Goal: Information Seeking & Learning: Learn about a topic

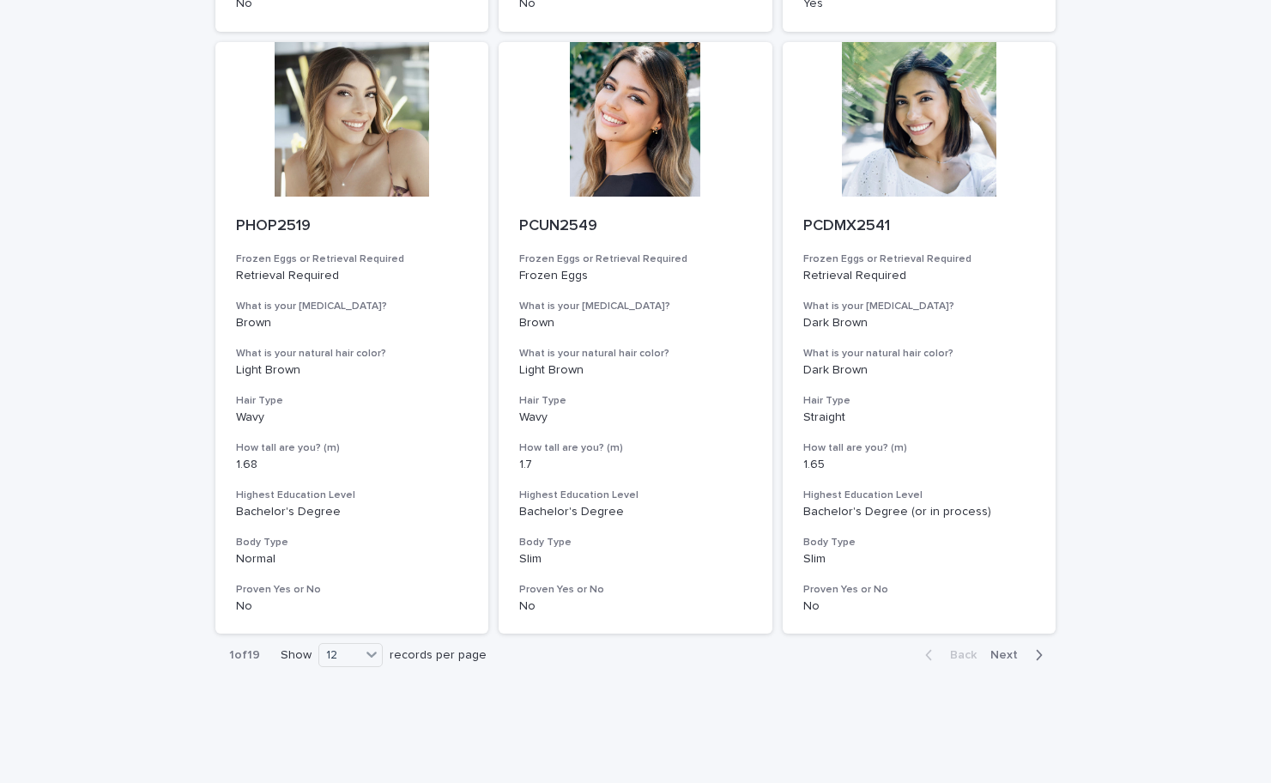
scroll to position [1942, 0]
click at [379, 646] on icon at bounding box center [371, 654] width 17 height 17
click at [356, 686] on div "36" at bounding box center [350, 691] width 63 height 21
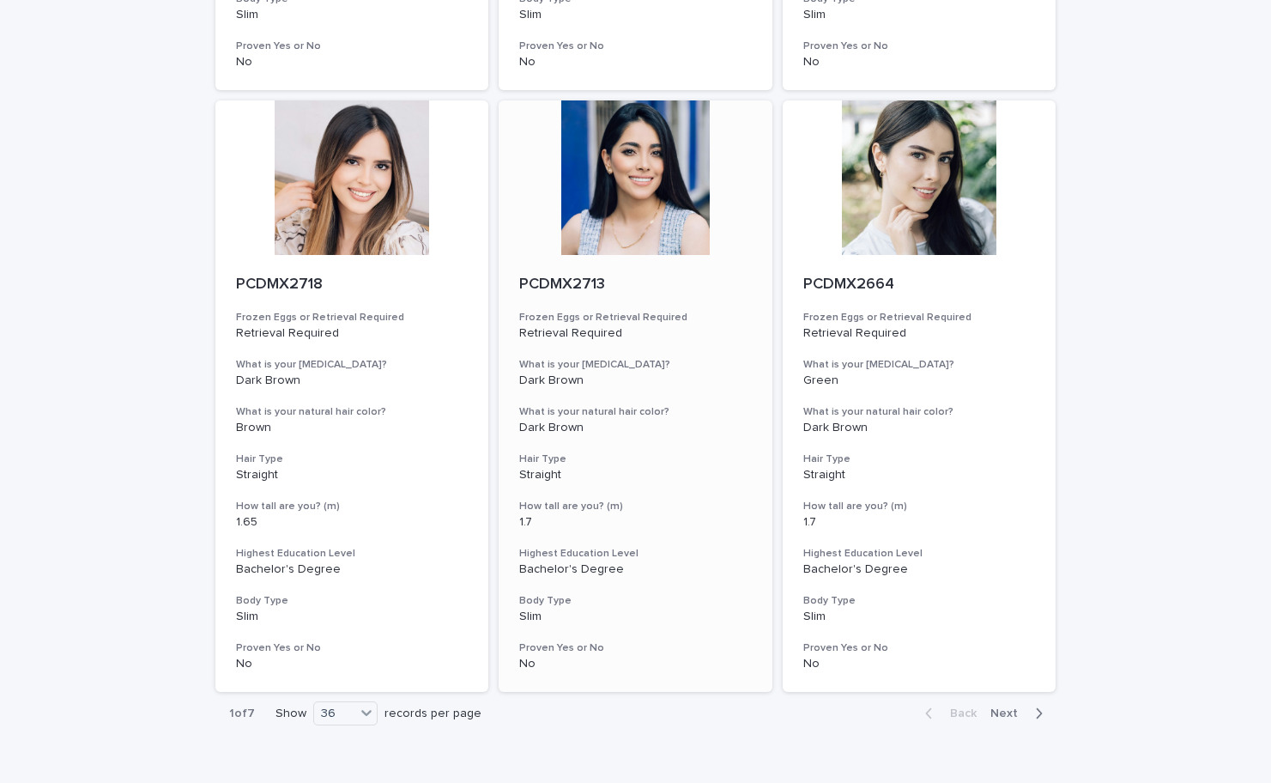
scroll to position [6699, 0]
click at [1001, 709] on span "Next" at bounding box center [1009, 715] width 38 height 12
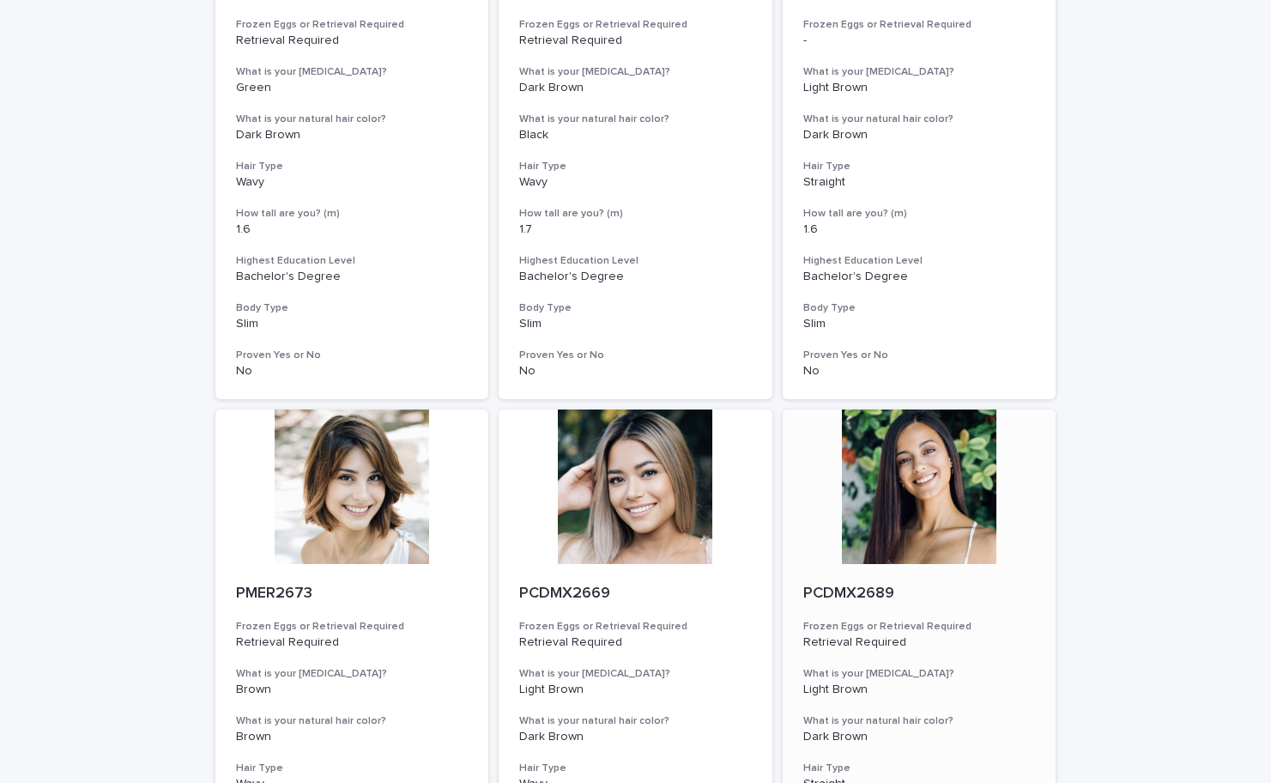
scroll to position [381, 0]
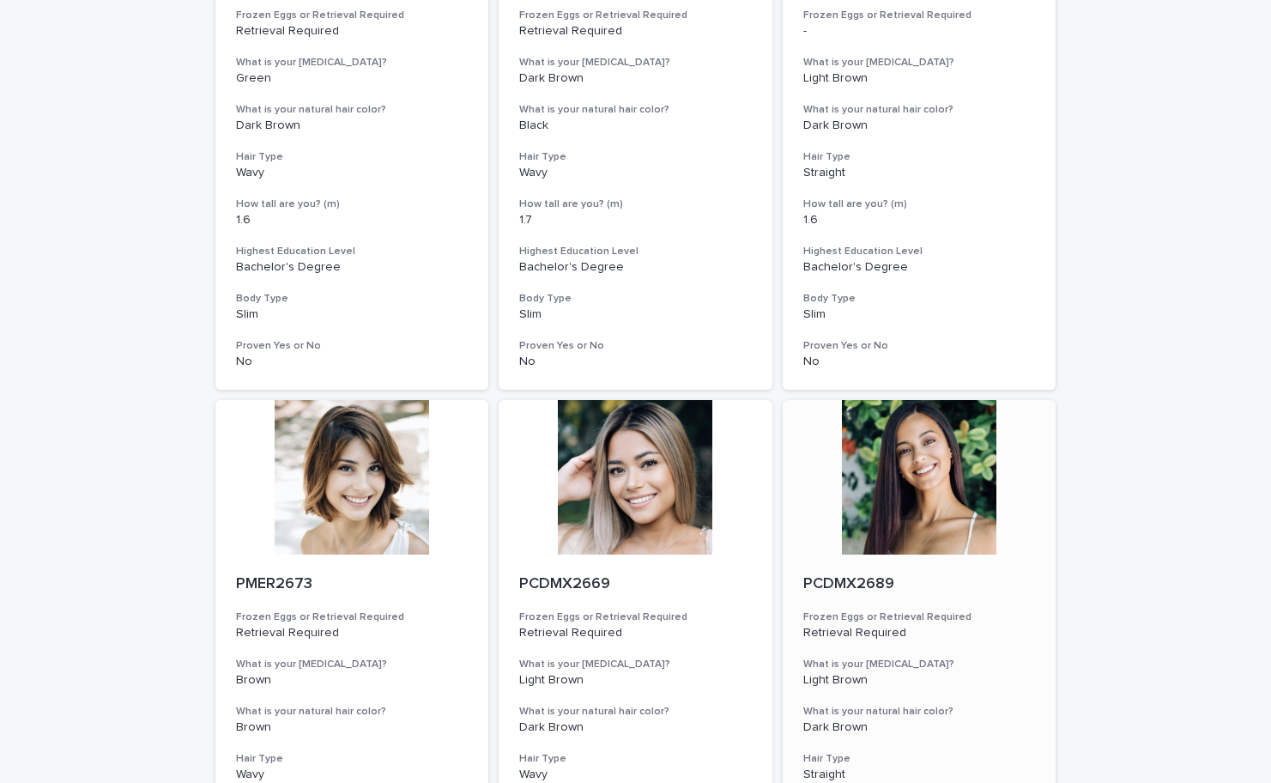
click at [974, 429] on div at bounding box center [920, 477] width 274 height 154
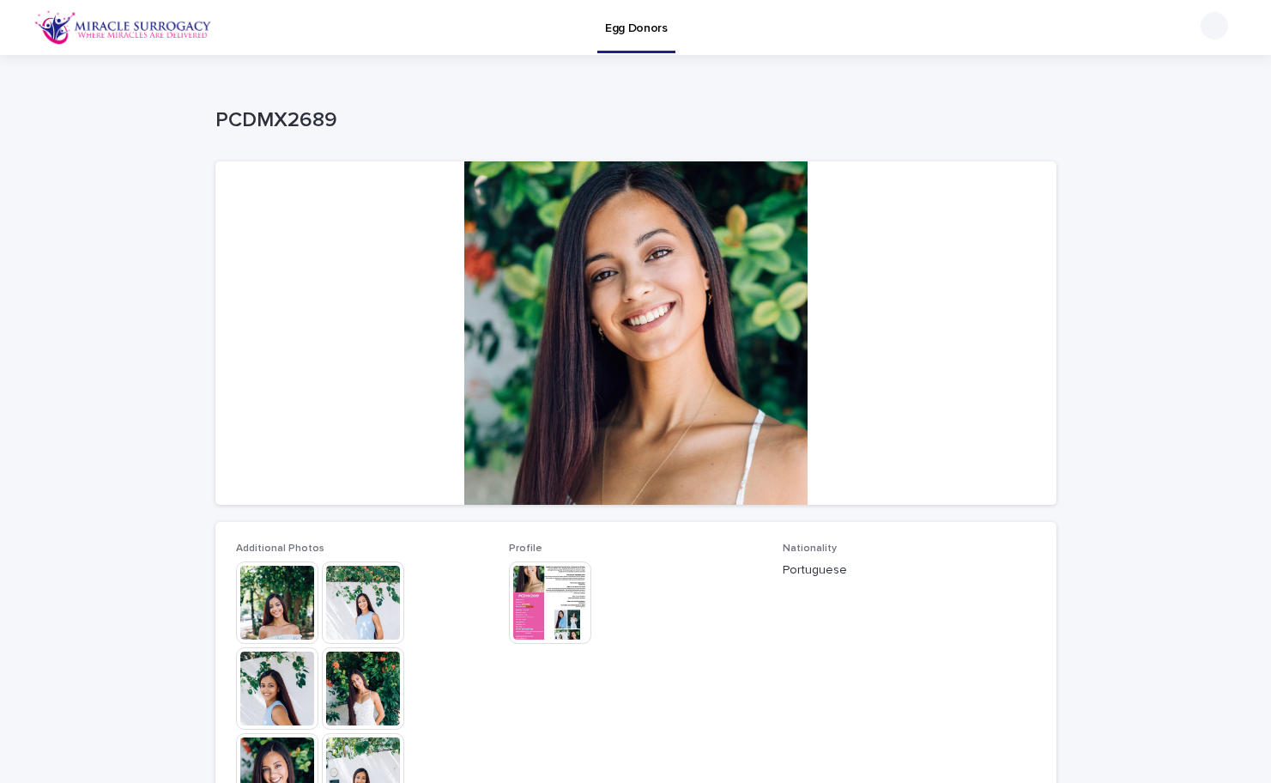
click at [488, 353] on div at bounding box center [635, 332] width 841 height 343
click at [336, 622] on img at bounding box center [363, 602] width 82 height 82
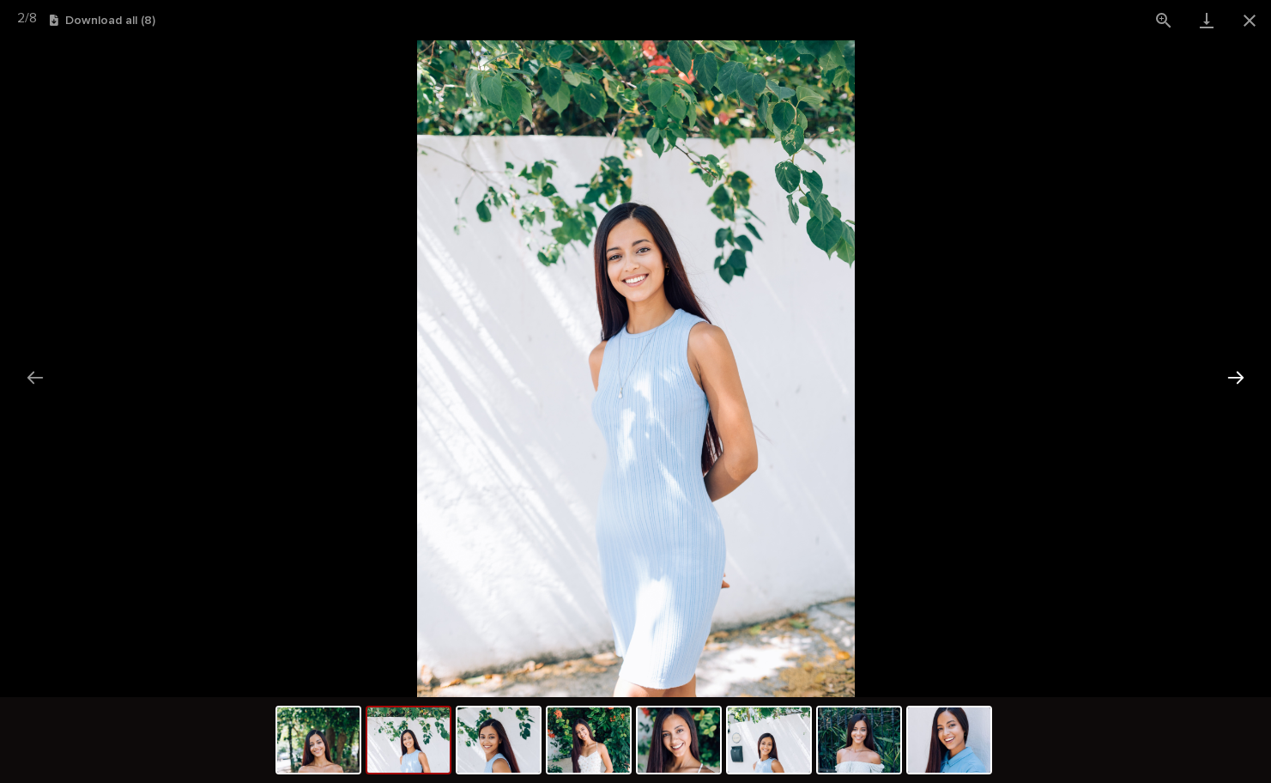
click at [1240, 374] on button "Next slide" at bounding box center [1236, 376] width 36 height 33
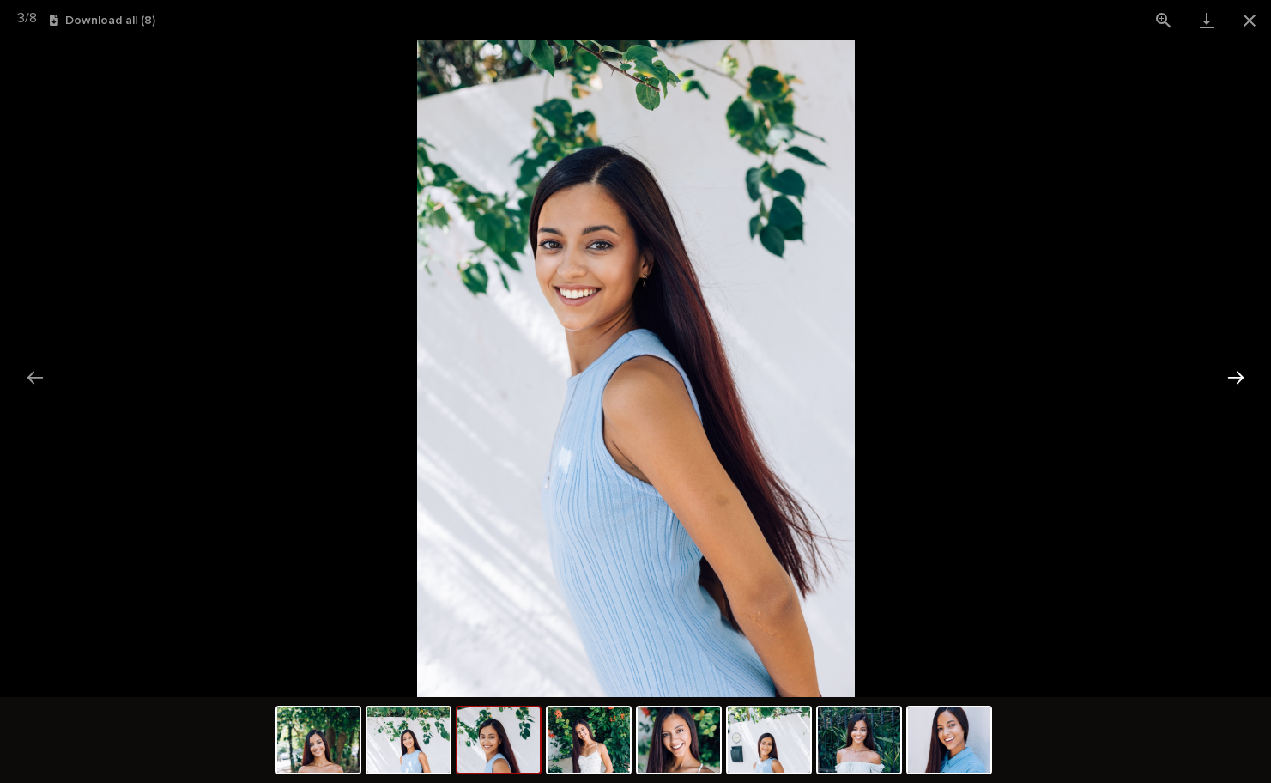
click at [1240, 374] on button "Next slide" at bounding box center [1236, 376] width 36 height 33
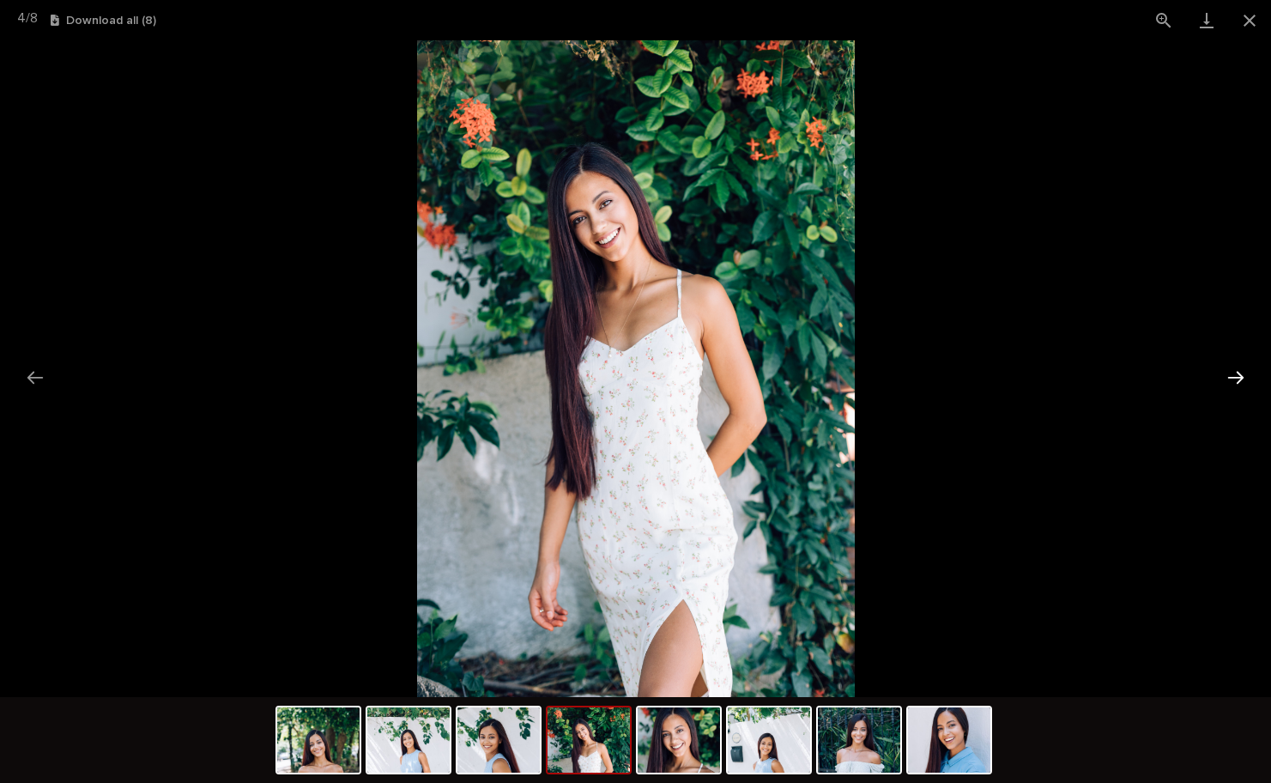
click at [1239, 382] on button "Next slide" at bounding box center [1236, 376] width 36 height 33
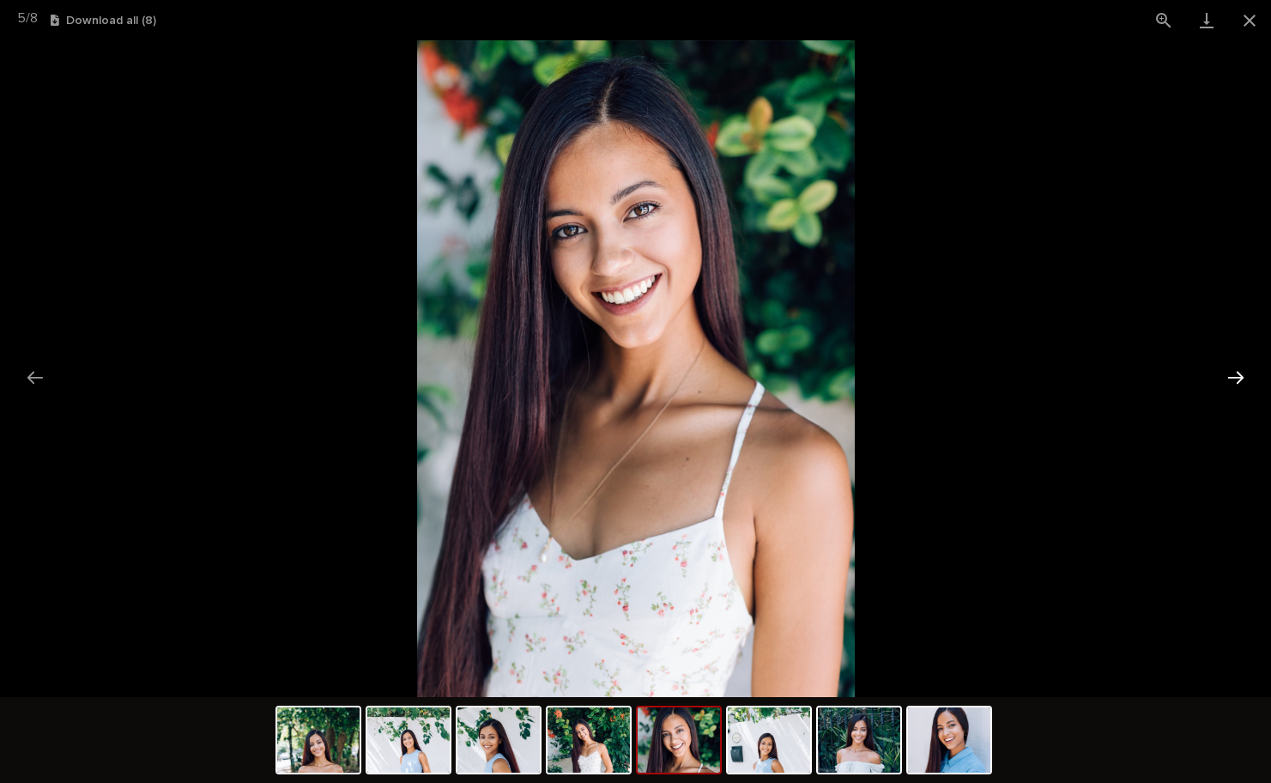
click at [1239, 382] on button "Next slide" at bounding box center [1236, 376] width 36 height 33
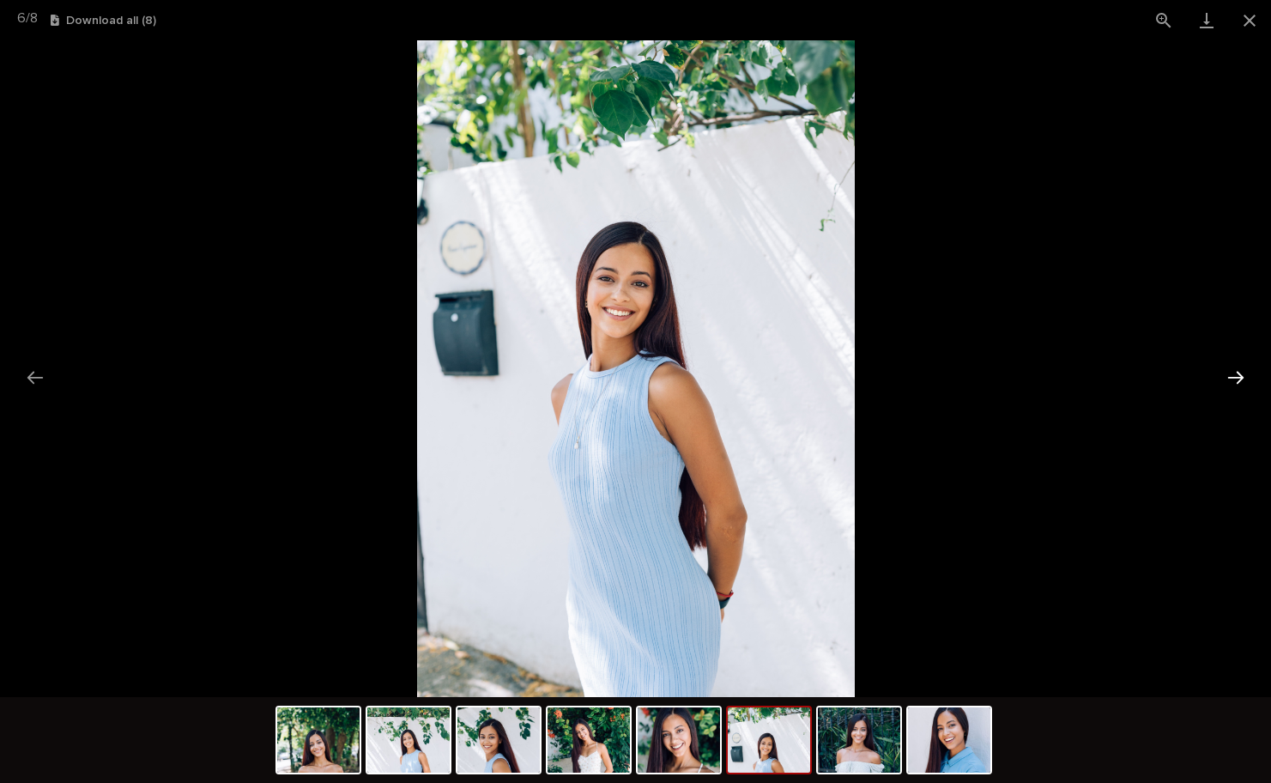
click at [1239, 382] on button "Next slide" at bounding box center [1236, 376] width 36 height 33
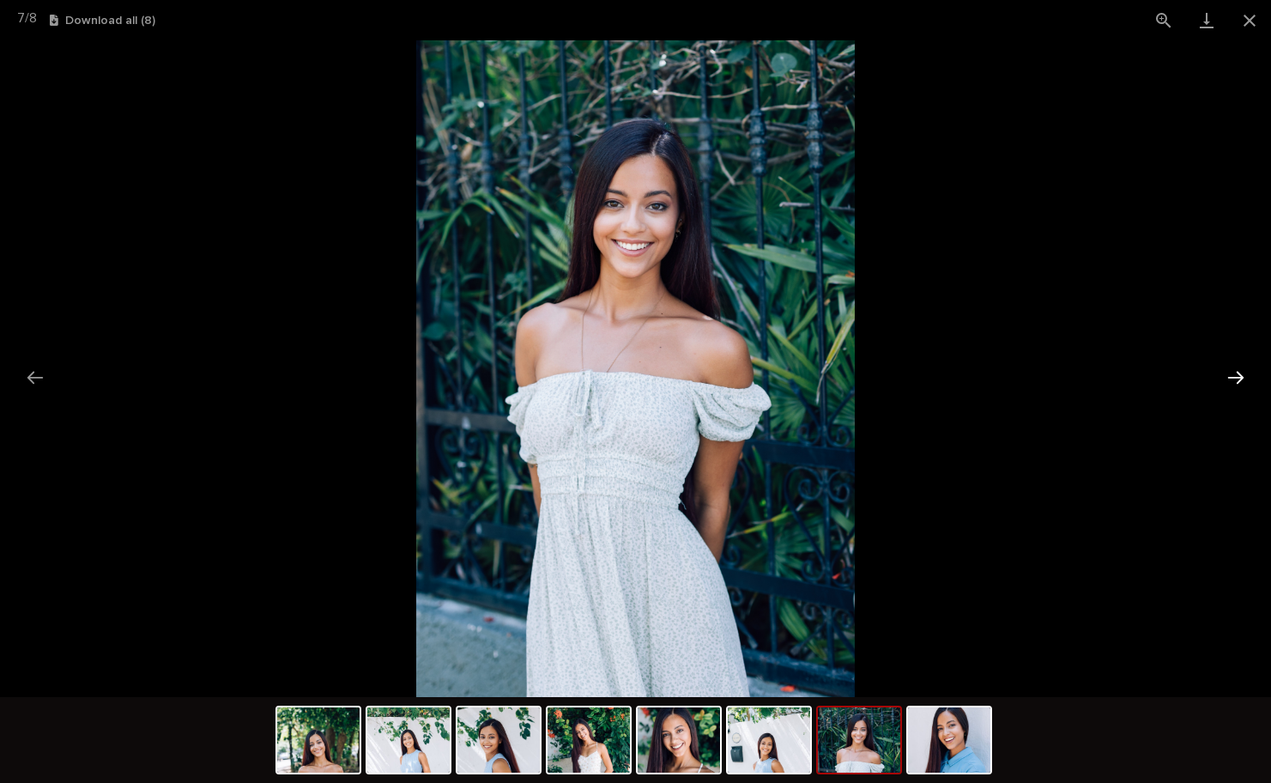
click at [1239, 382] on button "Next slide" at bounding box center [1236, 376] width 36 height 33
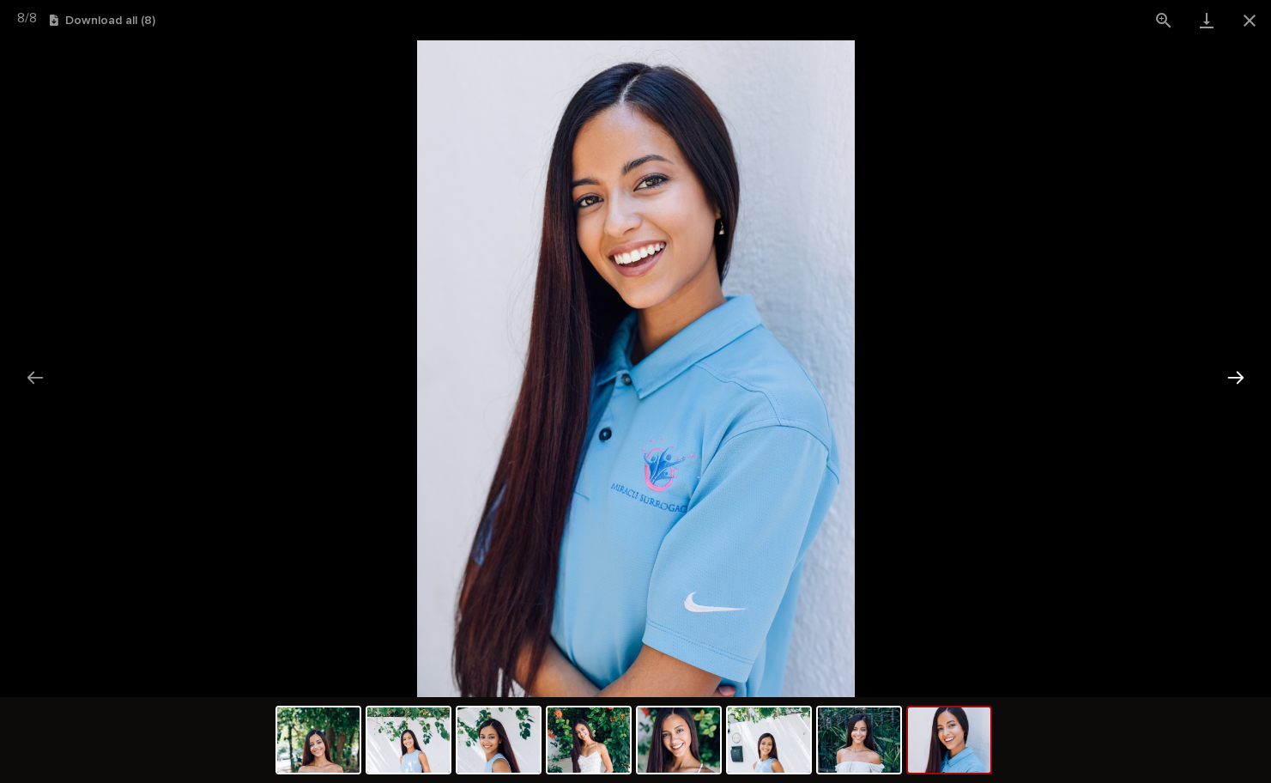
click at [1239, 382] on button "Next slide" at bounding box center [1236, 376] width 36 height 33
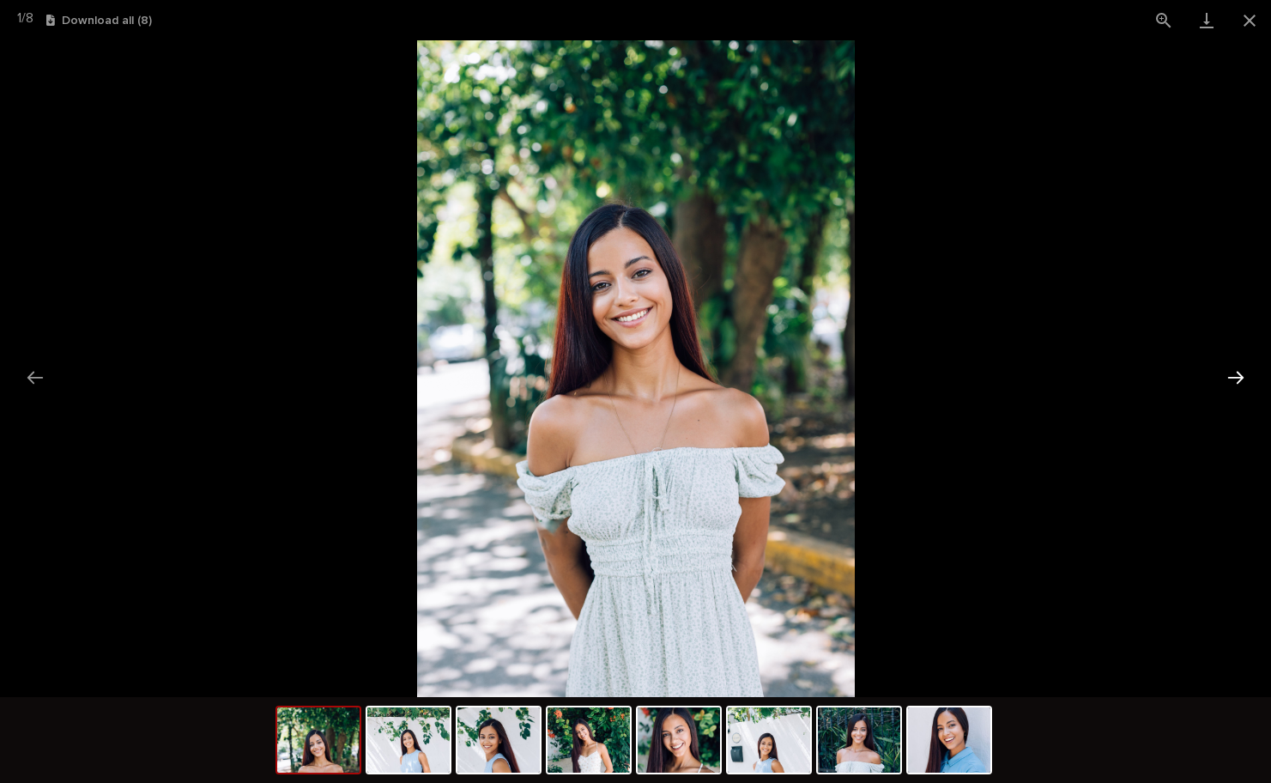
click at [1239, 382] on button "Next slide" at bounding box center [1236, 376] width 36 height 33
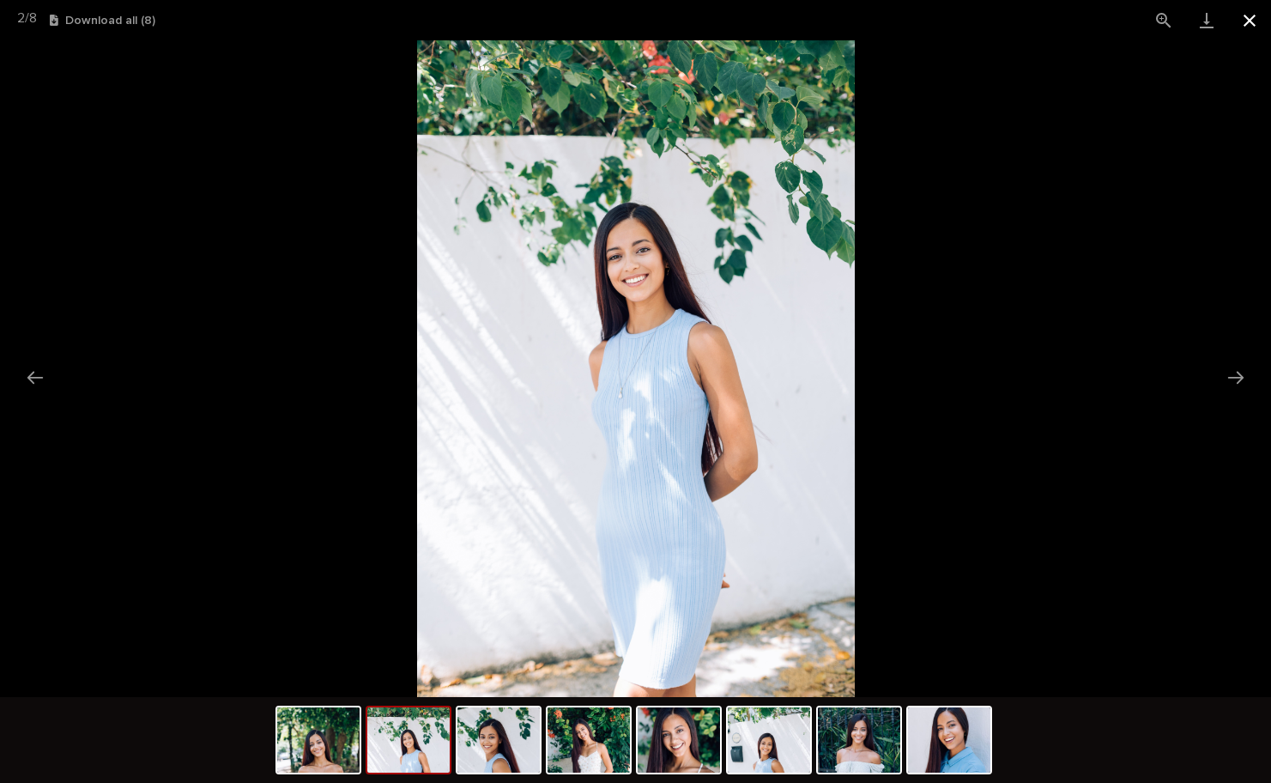
click at [1256, 19] on button "Close gallery" at bounding box center [1249, 20] width 43 height 40
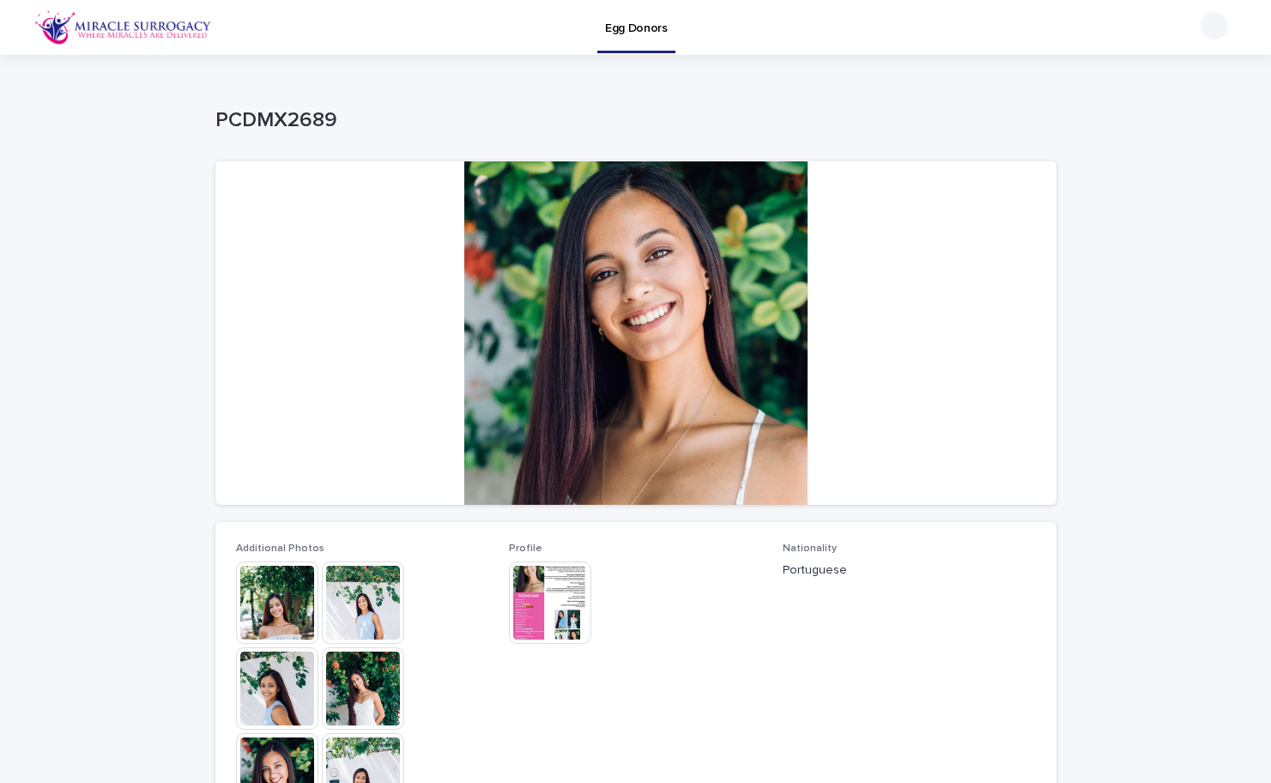
click at [543, 599] on img at bounding box center [550, 602] width 82 height 82
